Goal: Task Accomplishment & Management: Manage account settings

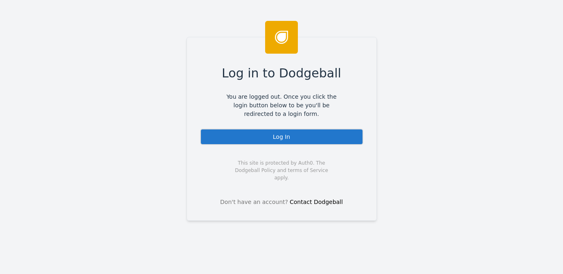
click at [268, 136] on div "Log In" at bounding box center [281, 137] width 163 height 16
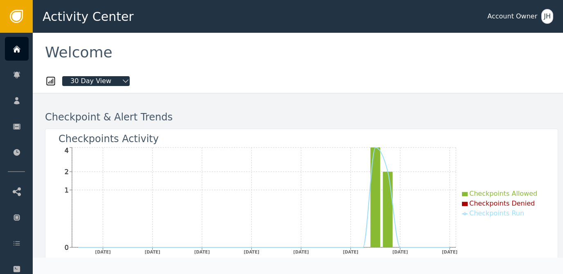
click at [550, 18] on div "JH" at bounding box center [548, 16] width 12 height 15
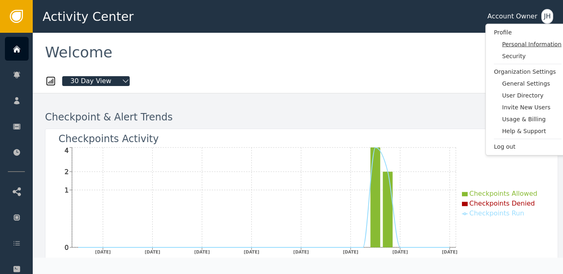
click at [516, 41] on span "Personal Information" at bounding box center [531, 44] width 59 height 9
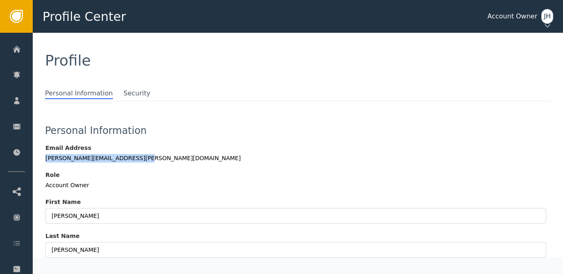
drag, startPoint x: 136, startPoint y: 156, endPoint x: 43, endPoint y: 163, distance: 93.2
click at [43, 163] on div "Personal Information Security Personal Information Email Address josh.hamilton+…" at bounding box center [298, 209] width 531 height 242
drag, startPoint x: 43, startPoint y: 163, endPoint x: 63, endPoint y: 161, distance: 20.2
copy div "josh.hamilton+sandbox@spanx.com"
